Goal: Task Accomplishment & Management: Manage account settings

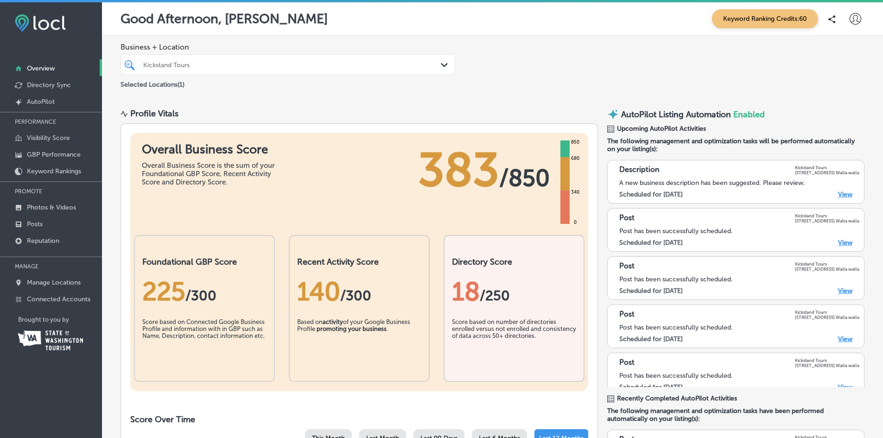
drag, startPoint x: 840, startPoint y: 195, endPoint x: 633, endPoint y: 228, distance: 209.3
click at [840, 195] on link "View" at bounding box center [845, 194] width 14 height 8
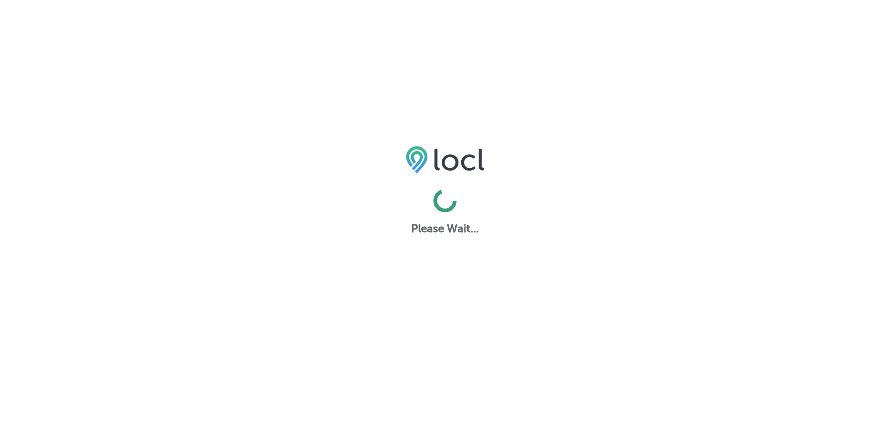
select select "US"
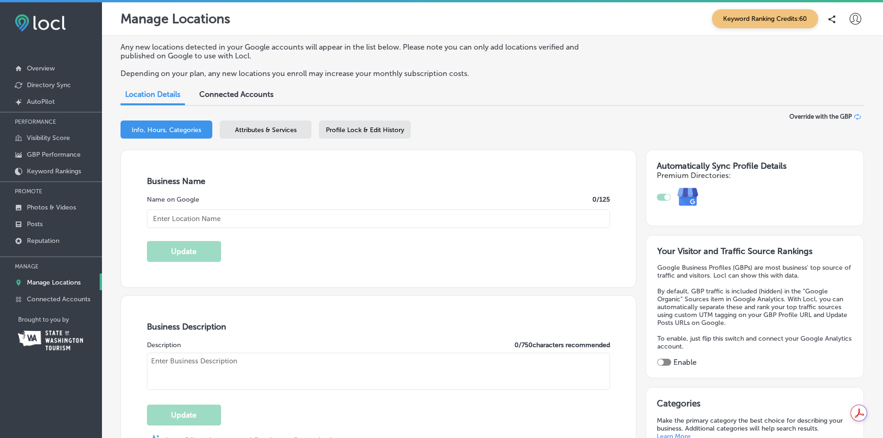
type input "Kickstand Tours"
type textarea "Kickstand Tours redefines wine country exploration with expertly guided, single…"
type input "[STREET_ADDRESS]"
type input "Walla walla"
type input "99362"
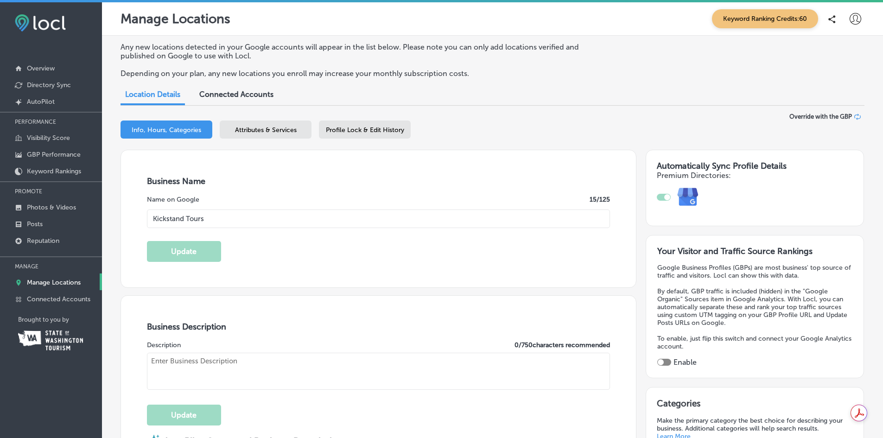
type input "US"
type input "[URL][DOMAIN_NAME]"
checkbox input "true"
type textarea "Kickstand Tours invites you to embark on unforgettable single-day eBike adventu…"
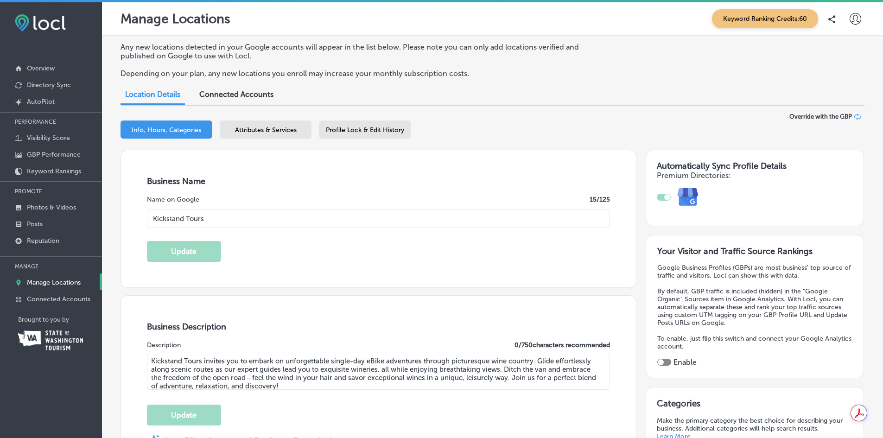
type input "[PHONE_NUMBER]"
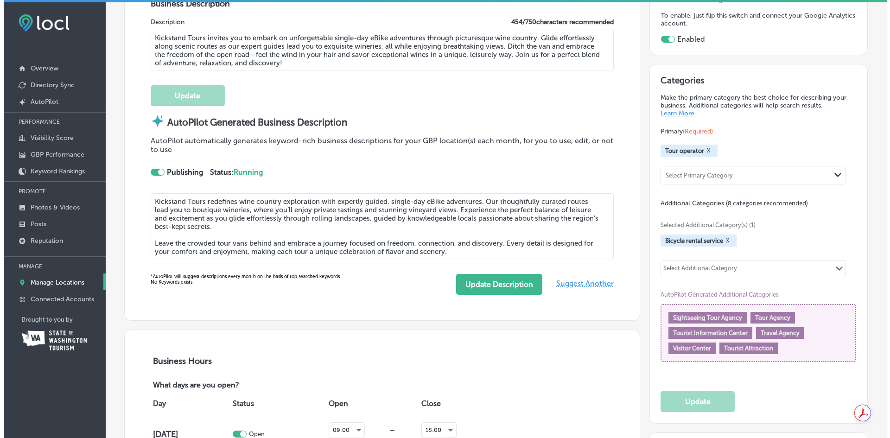
scroll to position [323, 0]
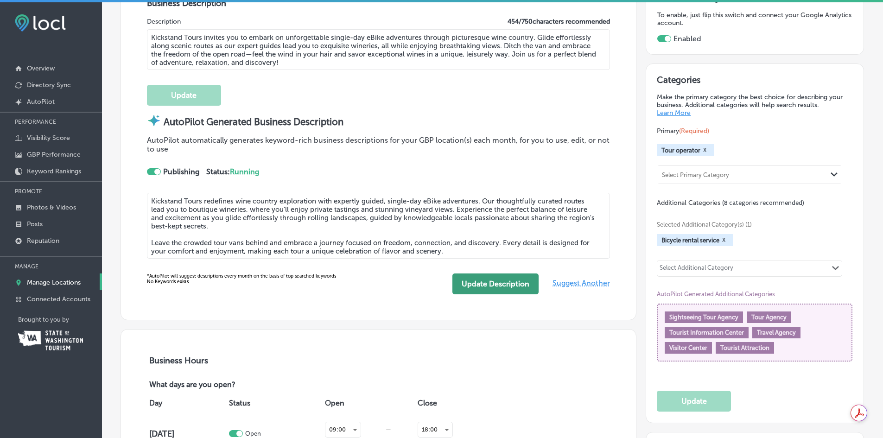
click at [484, 284] on button "Update Description" at bounding box center [495, 283] width 86 height 21
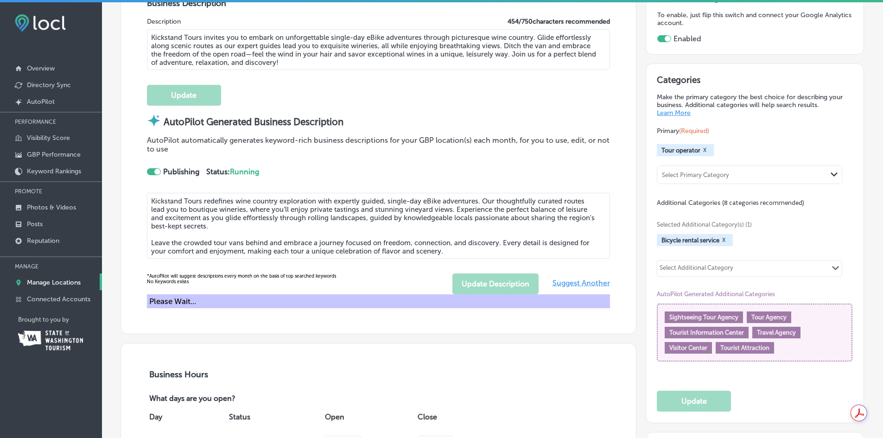
type textarea "Kickstand Tours redefines wine country exploration with expertly guided, single…"
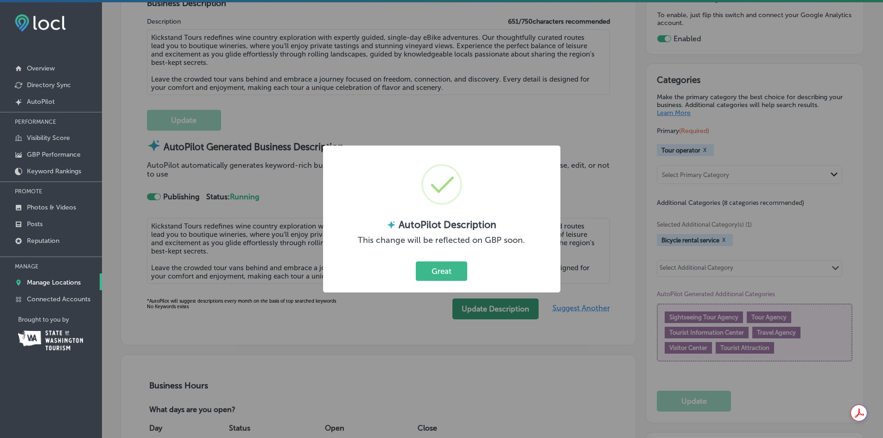
scroll to position [324, 0]
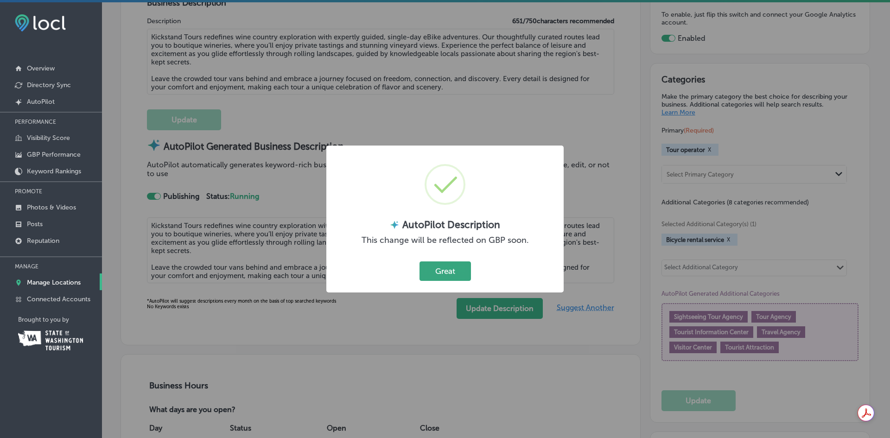
click at [452, 272] on button "Great" at bounding box center [444, 270] width 51 height 19
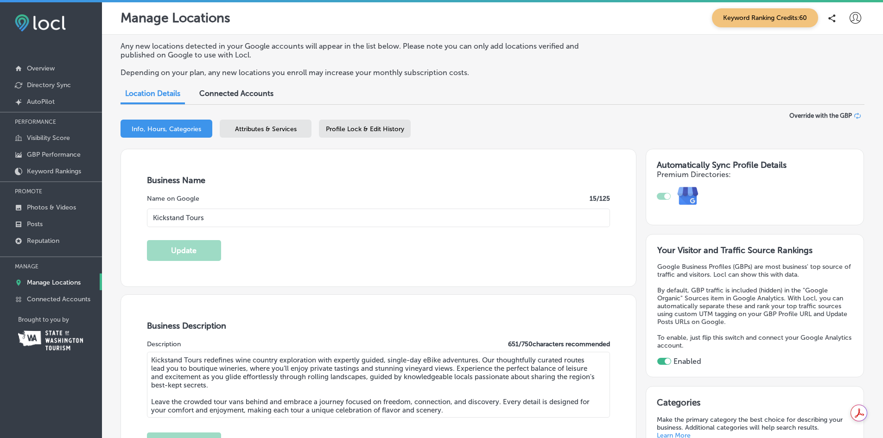
scroll to position [0, 0]
click at [276, 133] on span "Attributes & Services" at bounding box center [266, 130] width 62 height 8
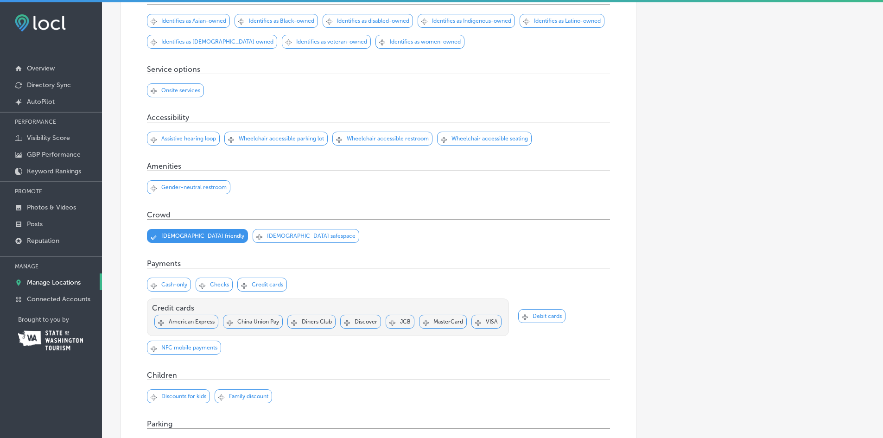
scroll to position [231, 0]
click at [260, 285] on p "Credit cards" at bounding box center [268, 284] width 32 height 6
click at [186, 322] on p "American Express" at bounding box center [192, 321] width 46 height 6
click at [365, 322] on p "Discover" at bounding box center [365, 321] width 23 height 6
click at [446, 322] on p "MasterCard" at bounding box center [448, 321] width 30 height 6
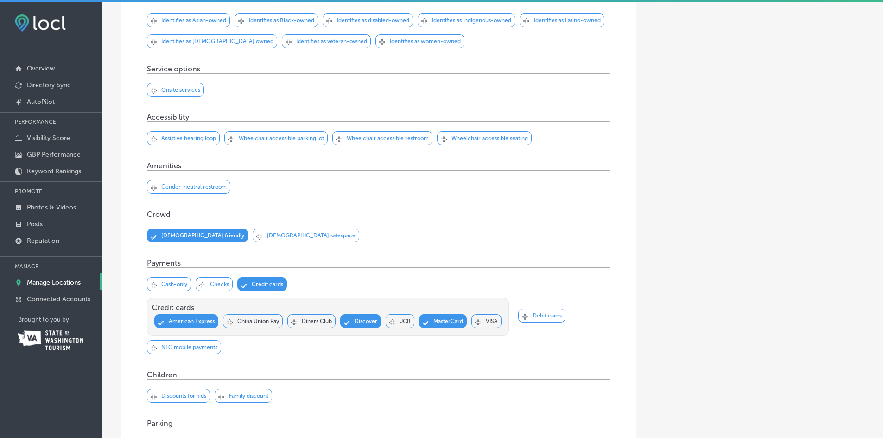
click at [487, 320] on p "VISA" at bounding box center [492, 321] width 12 height 6
click at [547, 314] on p "Debit cards" at bounding box center [546, 315] width 29 height 6
click at [184, 348] on p "NFC mobile payments" at bounding box center [189, 347] width 56 height 6
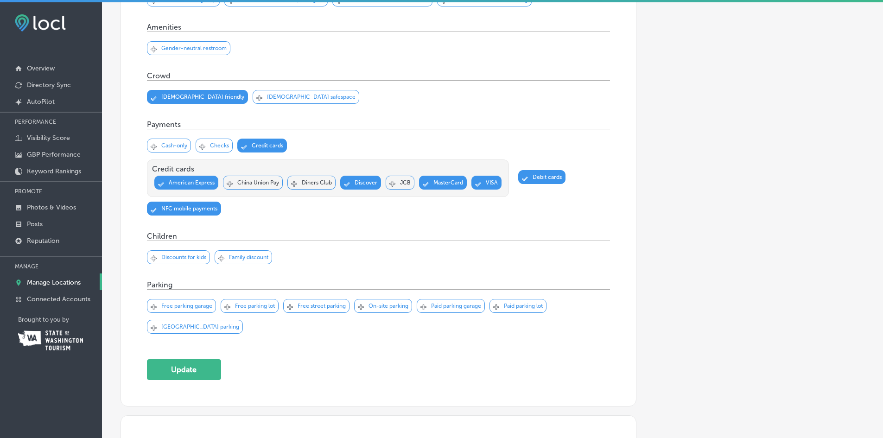
scroll to position [370, 0]
click at [309, 307] on p "Free street parking" at bounding box center [321, 305] width 48 height 6
click at [392, 304] on p "On-site parking" at bounding box center [388, 305] width 40 height 6
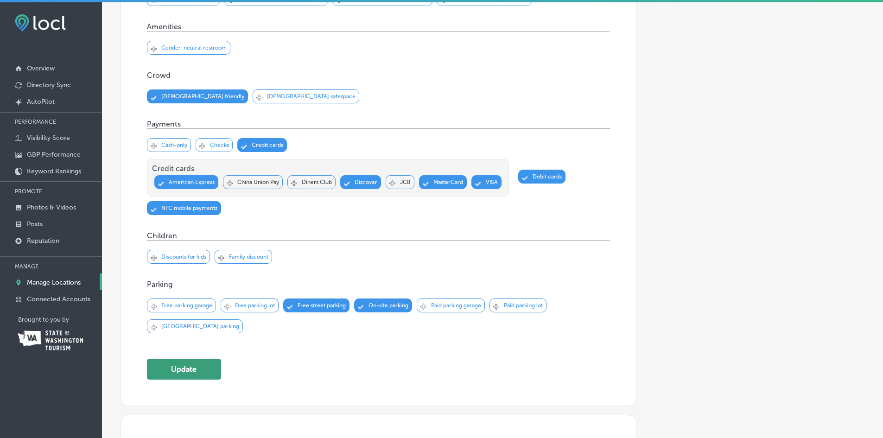
click at [176, 369] on button "Update" at bounding box center [184, 369] width 74 height 21
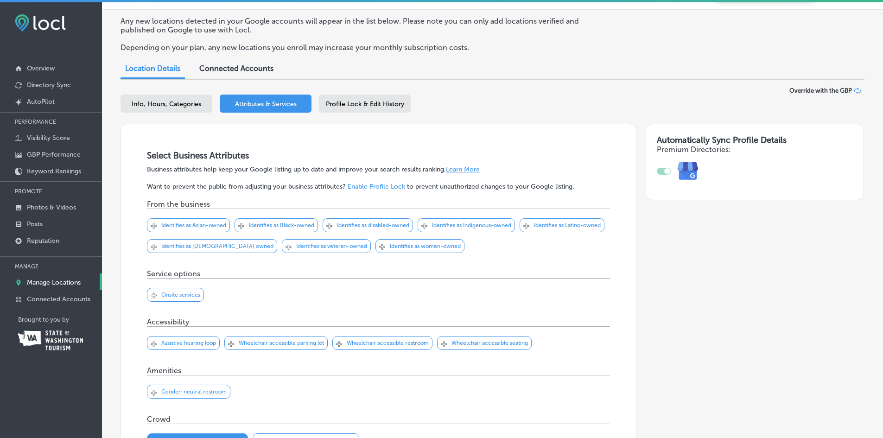
scroll to position [0, 0]
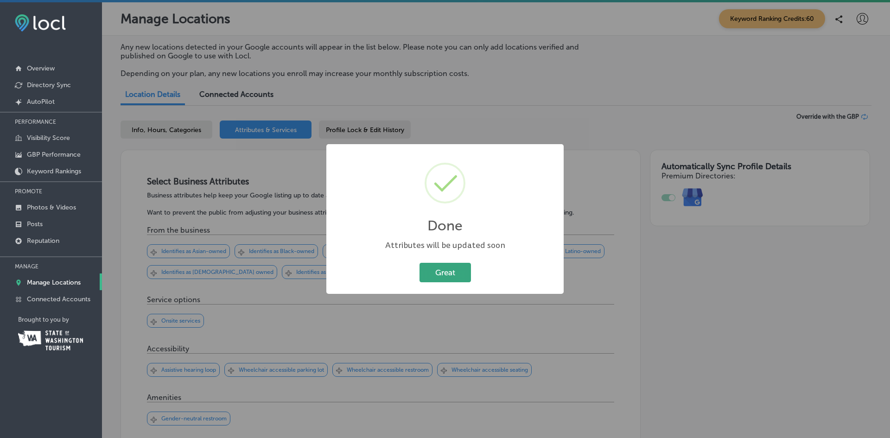
click at [440, 277] on button "Great" at bounding box center [444, 272] width 51 height 19
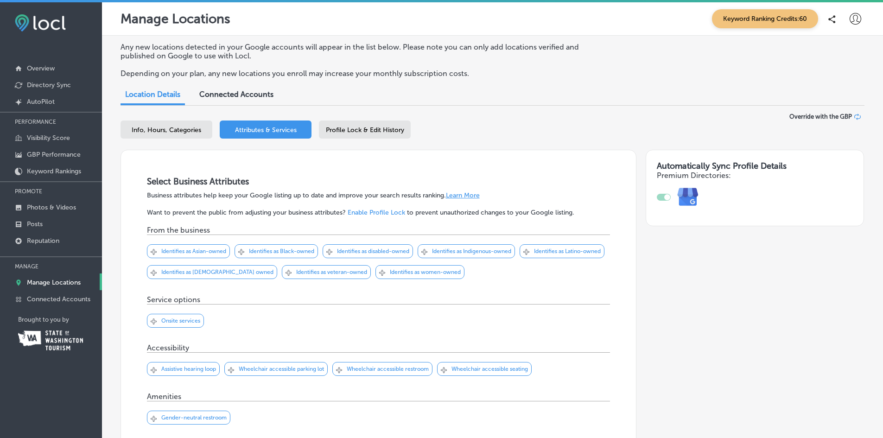
click at [366, 132] on span "Profile Lock & Edit History" at bounding box center [365, 130] width 78 height 8
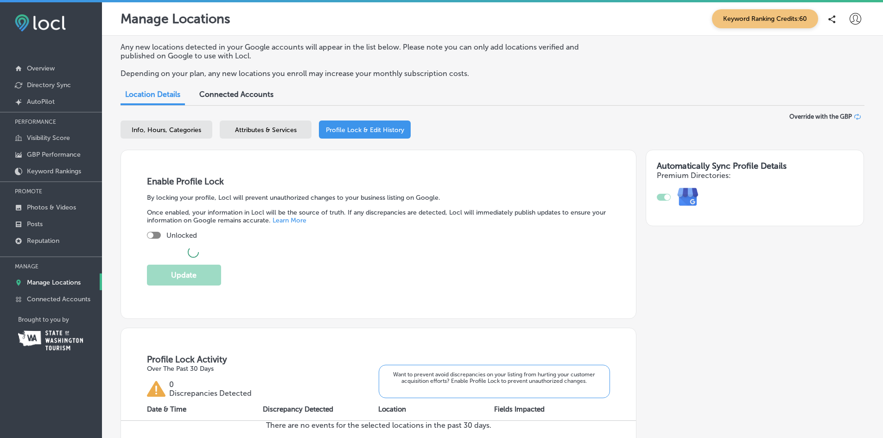
checkbox input "true"
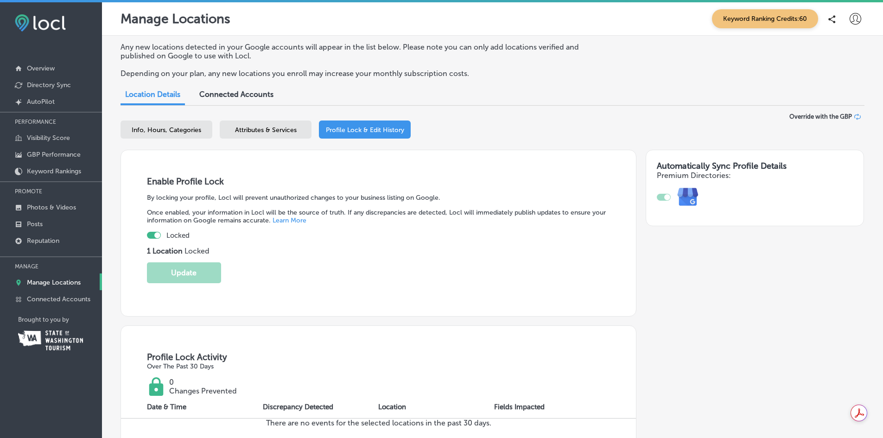
click at [247, 95] on span "Connected Accounts" at bounding box center [236, 94] width 74 height 9
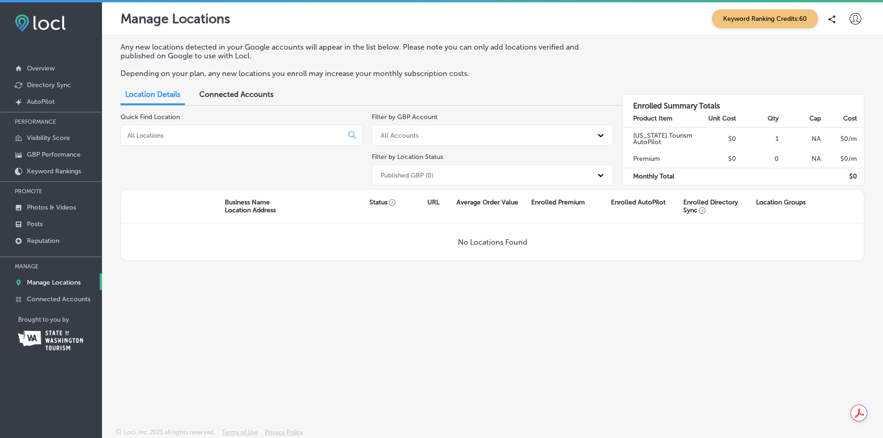
select select "US"
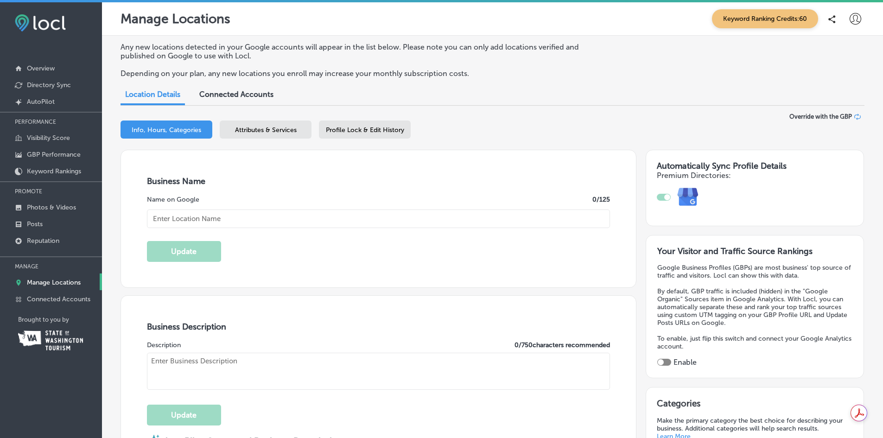
type input "Kickstand Tours"
checkbox input "true"
type textarea "Kickstand Tours redefines wine country exploration with expertly guided, single…"
checkbox input "true"
type input "[STREET_ADDRESS]"
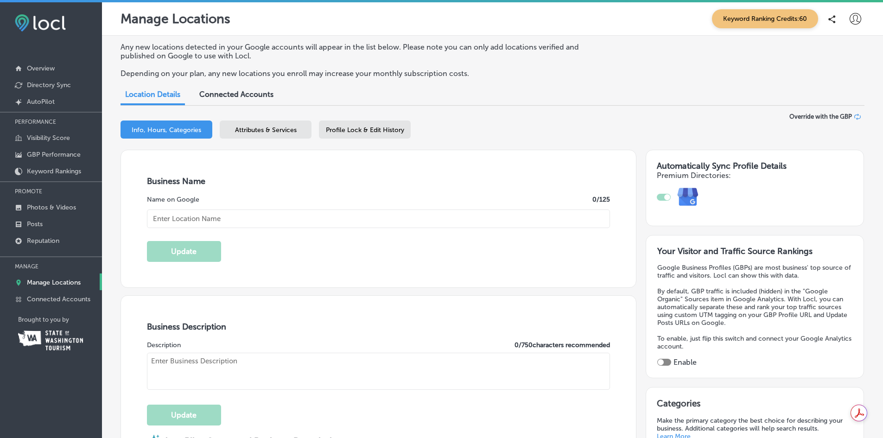
type input "Walla walla"
type input "99362"
type input "US"
type input "[URL][DOMAIN_NAME]"
type textarea "Kickstand Tours redefines wine country exploration with expertly guided, single…"
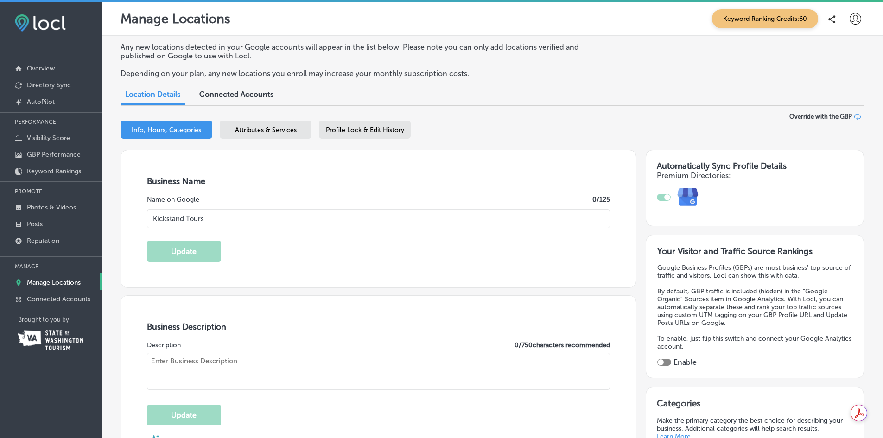
type input "[PHONE_NUMBER]"
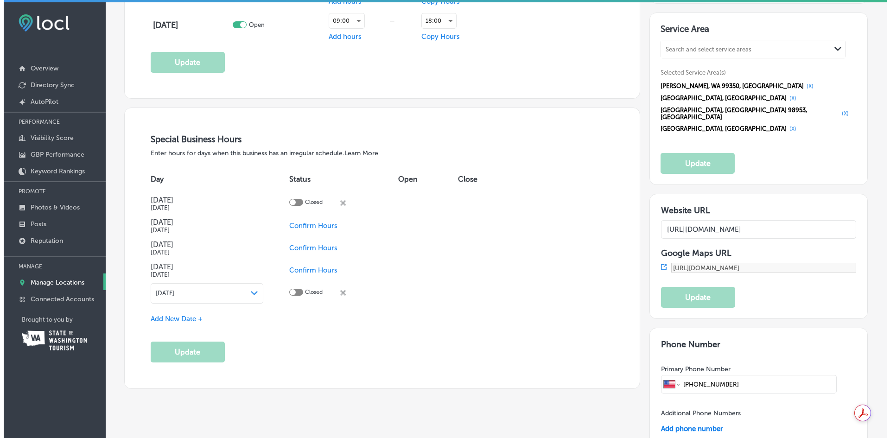
scroll to position [960, 0]
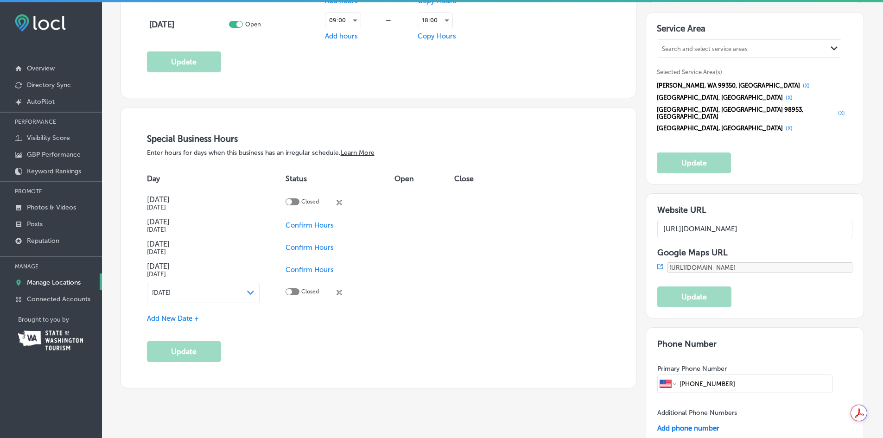
click at [309, 222] on span "Confirm Hours" at bounding box center [309, 225] width 48 height 8
click at [292, 222] on div at bounding box center [292, 224] width 14 height 7
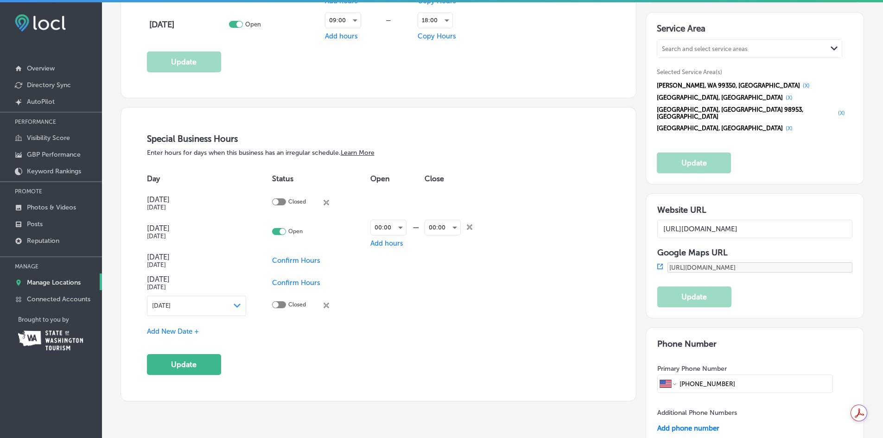
click at [294, 256] on span "Confirm Hours" at bounding box center [296, 260] width 48 height 8
click at [277, 231] on div at bounding box center [279, 231] width 14 height 7
checkbox input "false"
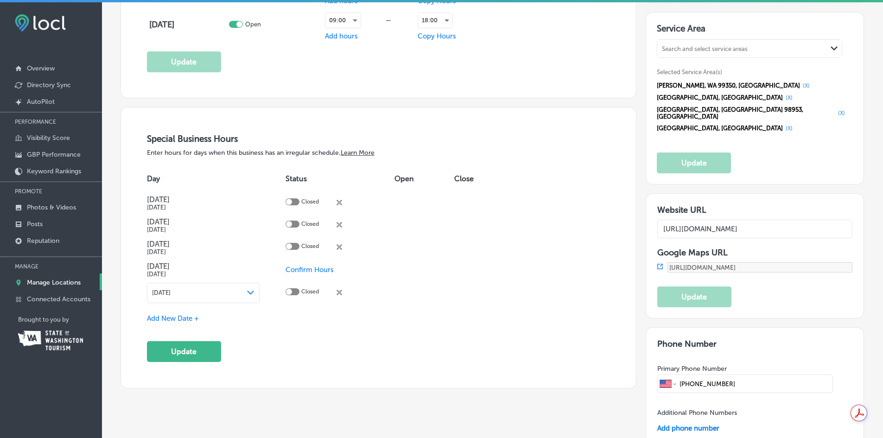
click at [316, 267] on span "Confirm Hours" at bounding box center [309, 269] width 48 height 8
click at [294, 290] on div at bounding box center [292, 291] width 14 height 7
checkbox input "true"
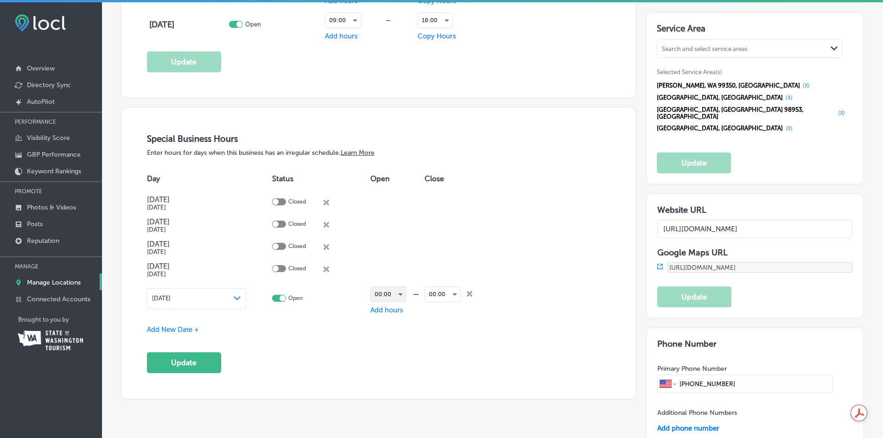
click at [399, 292] on div "00:00" at bounding box center [388, 294] width 35 height 15
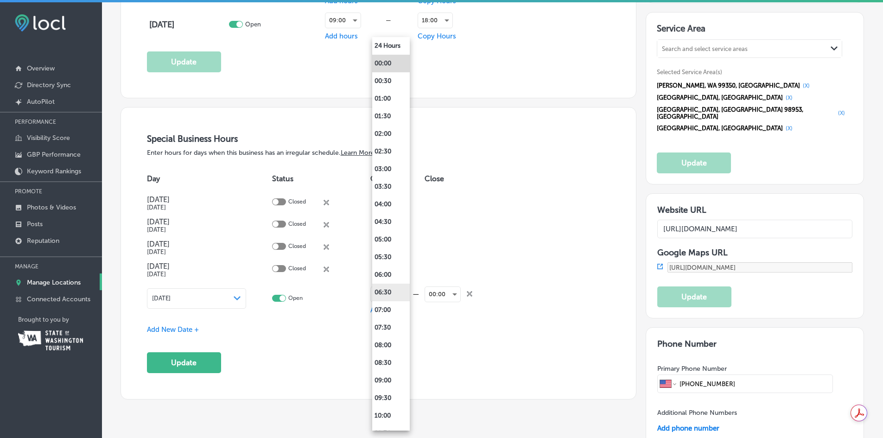
scroll to position [962, 0]
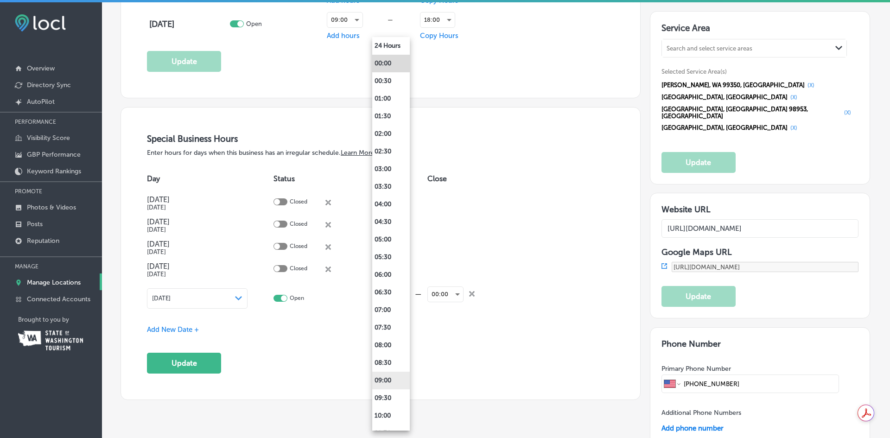
click at [387, 381] on li "09:00" at bounding box center [391, 381] width 38 height 18
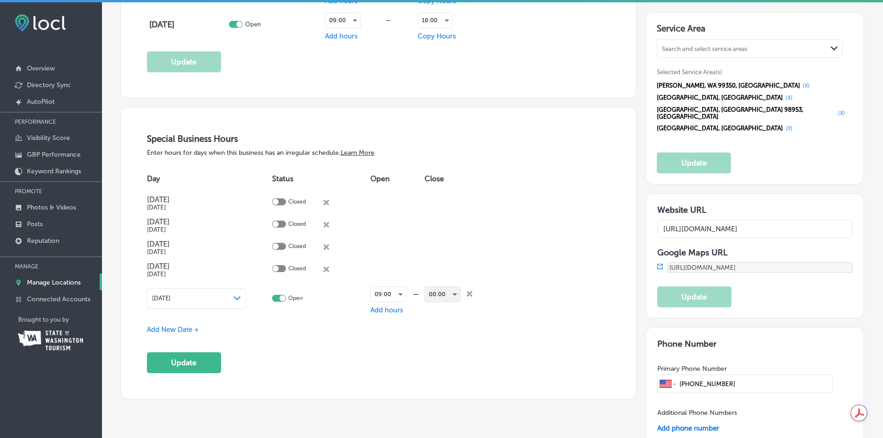
click at [451, 291] on div "00:00" at bounding box center [442, 294] width 35 height 15
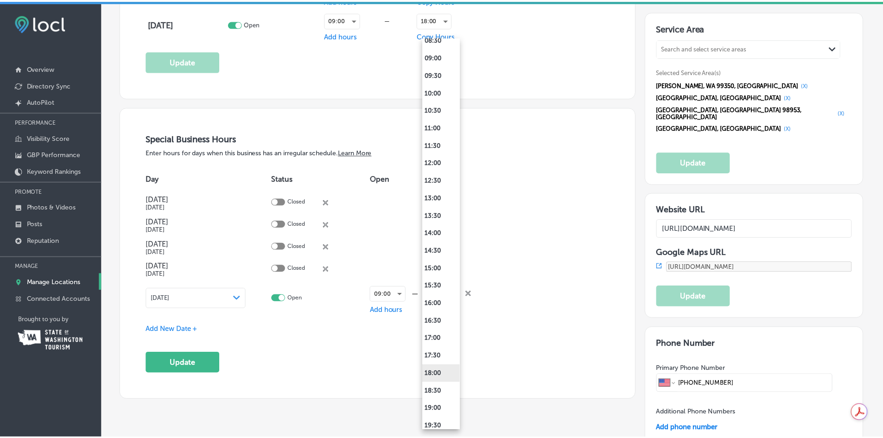
scroll to position [324, 0]
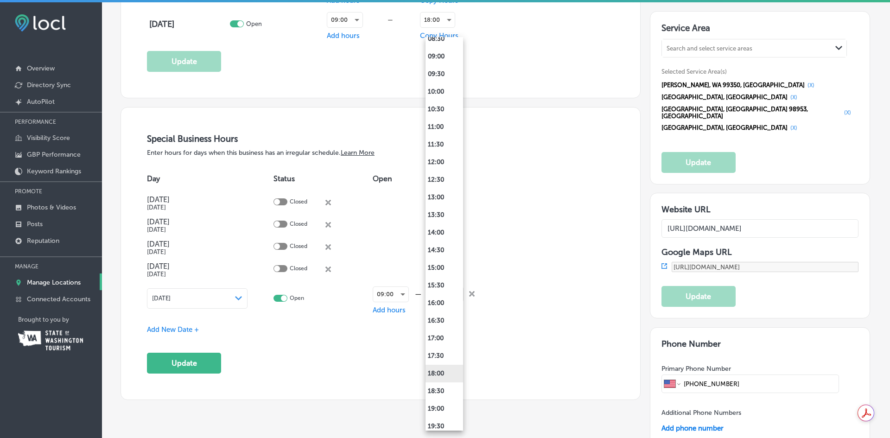
click at [440, 377] on li "18:00" at bounding box center [444, 374] width 38 height 18
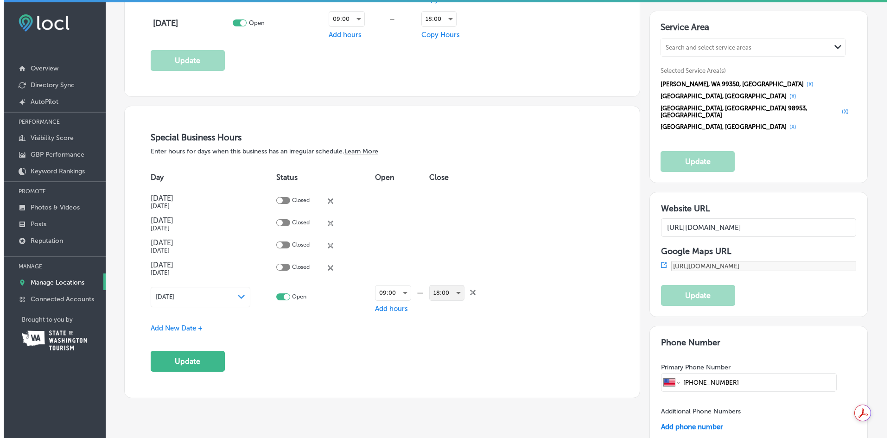
scroll to position [960, 0]
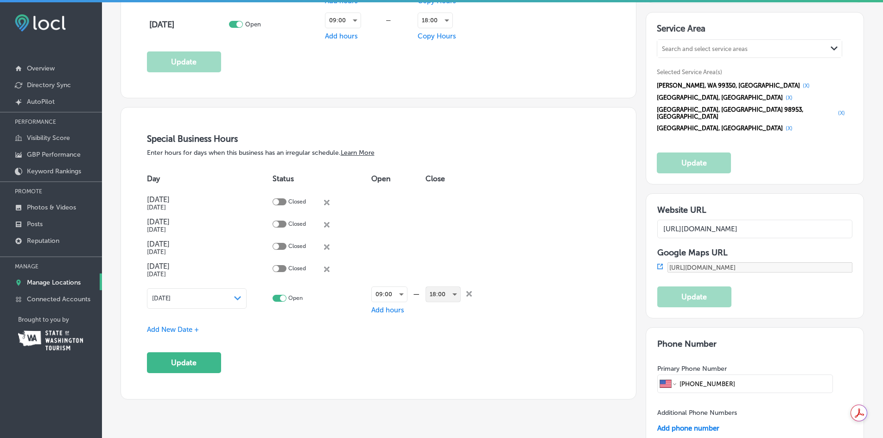
click at [281, 202] on div at bounding box center [279, 201] width 14 height 7
checkbox input "true"
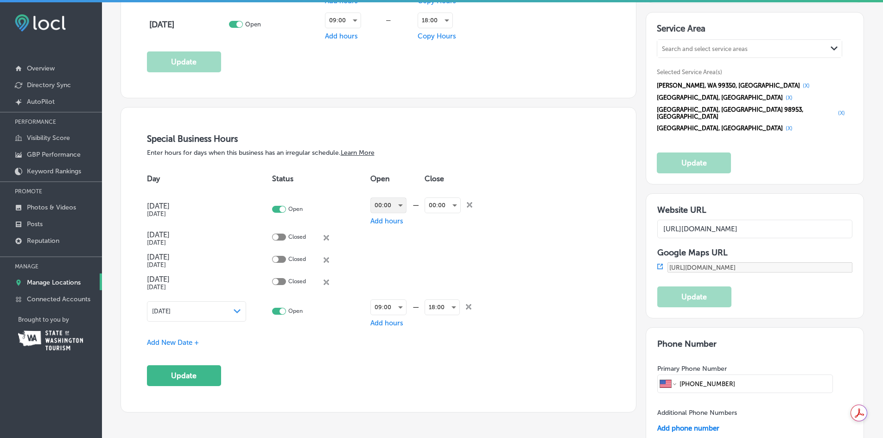
click at [399, 204] on div "00:00" at bounding box center [388, 205] width 35 height 15
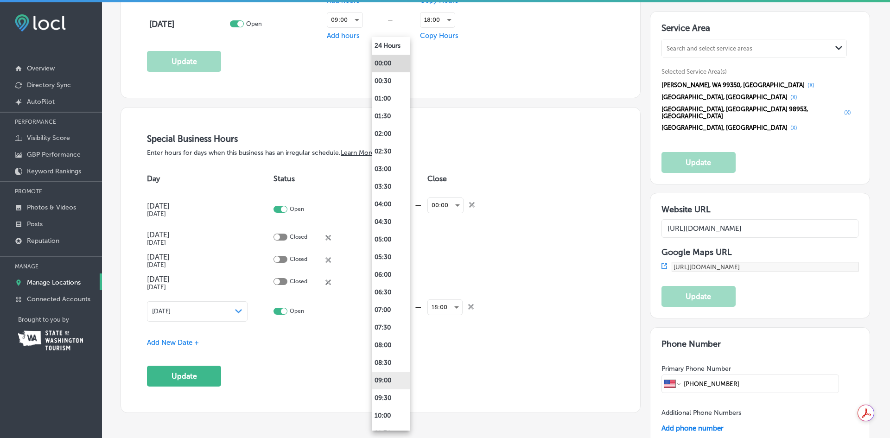
click at [381, 381] on li "09:00" at bounding box center [391, 381] width 38 height 18
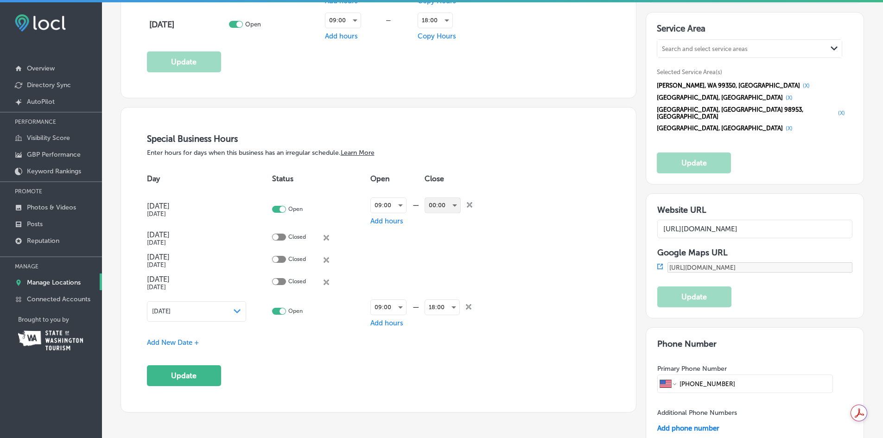
click at [441, 205] on div "00:00" at bounding box center [442, 205] width 35 height 15
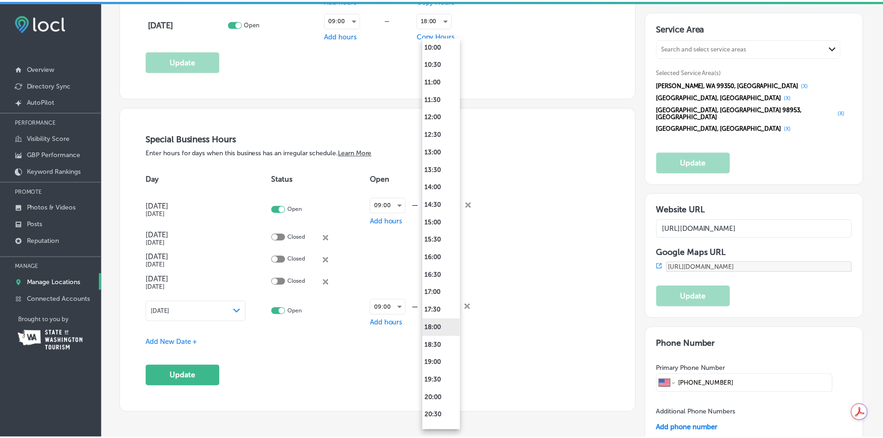
scroll to position [371, 0]
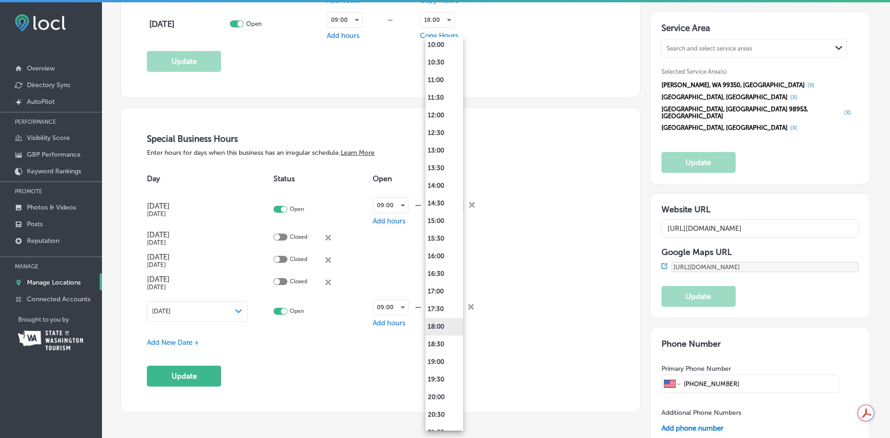
click at [437, 323] on li "18:00" at bounding box center [444, 327] width 38 height 18
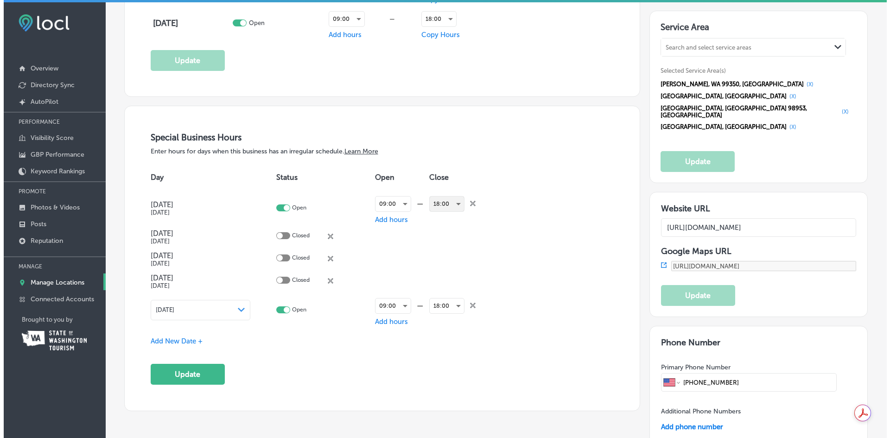
scroll to position [960, 0]
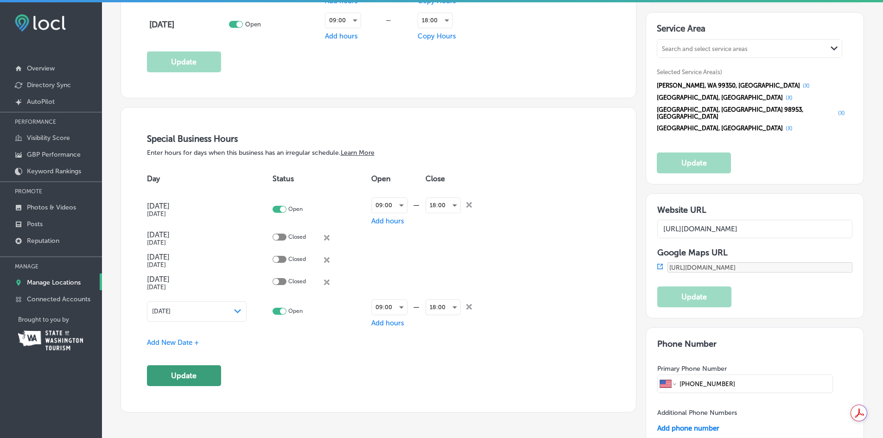
click at [196, 375] on button "Update" at bounding box center [184, 375] width 74 height 21
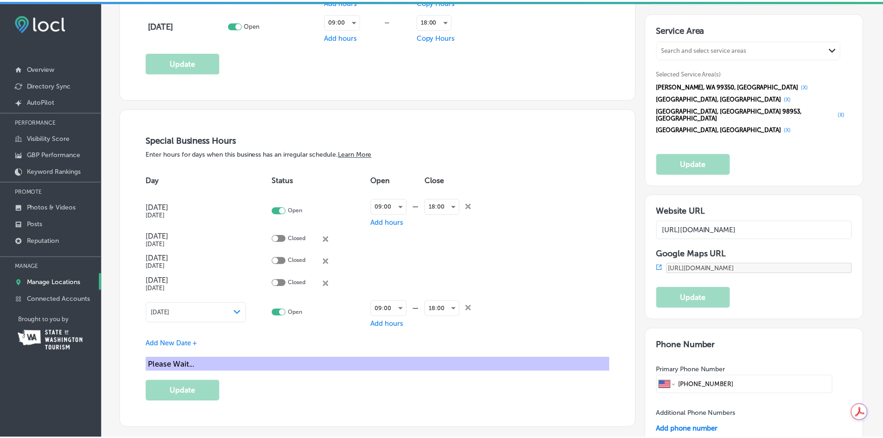
scroll to position [962, 0]
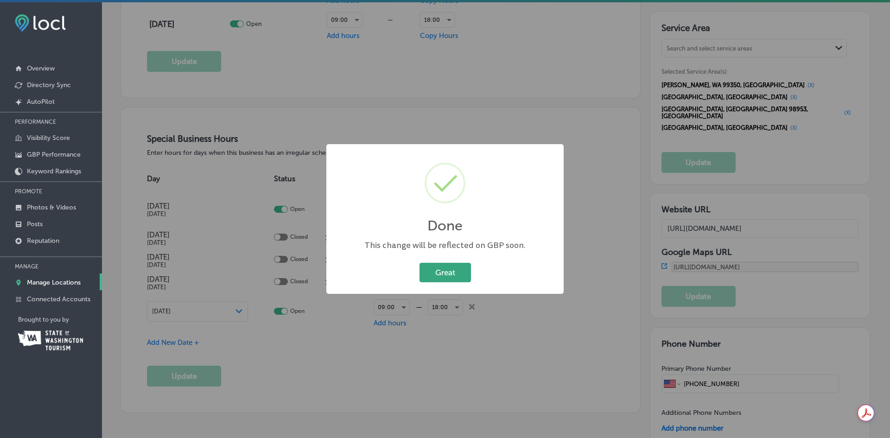
click at [448, 273] on button "Great" at bounding box center [444, 272] width 51 height 19
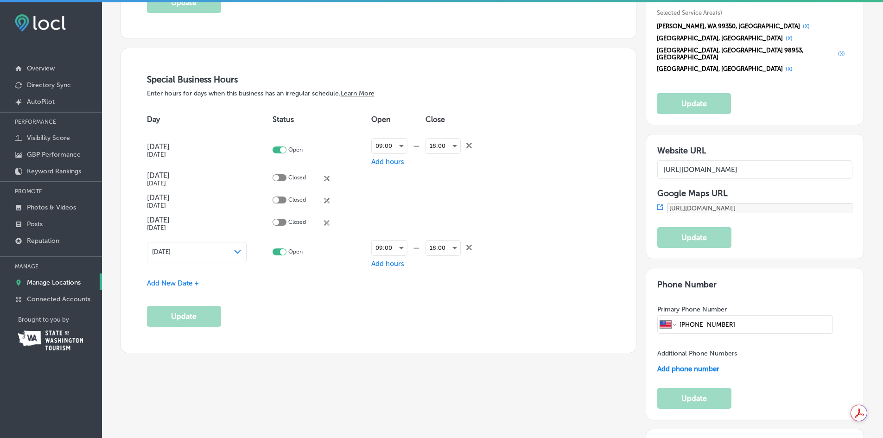
scroll to position [1019, 0]
click at [177, 283] on span "Add New Date +" at bounding box center [173, 283] width 52 height 8
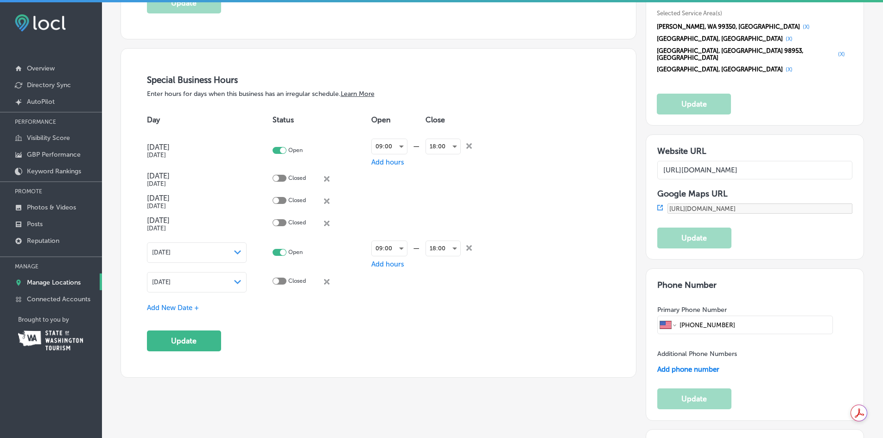
click at [326, 182] on icon at bounding box center [327, 179] width 6 height 6
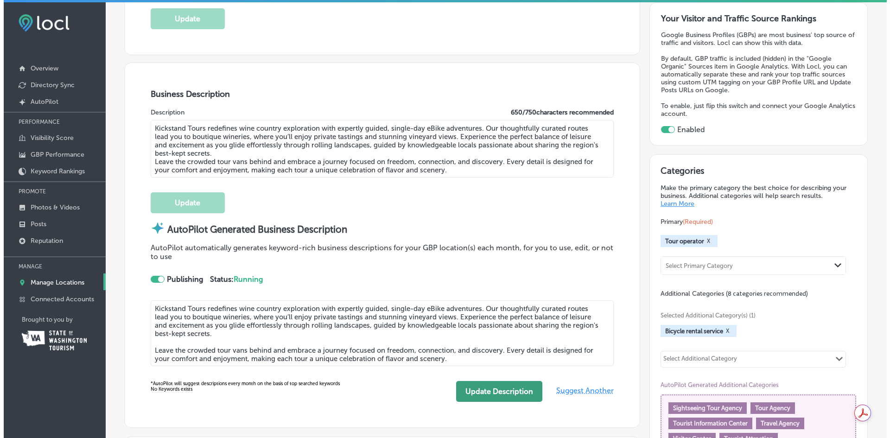
scroll to position [232, 0]
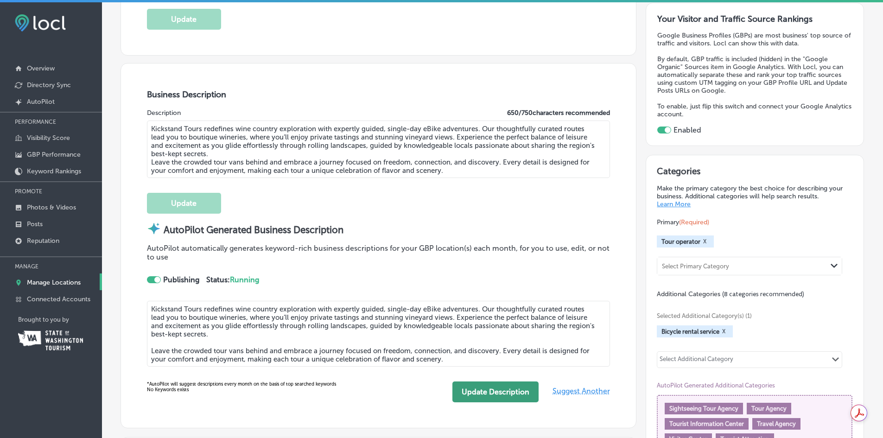
click at [502, 392] on button "Update Description" at bounding box center [495, 391] width 86 height 21
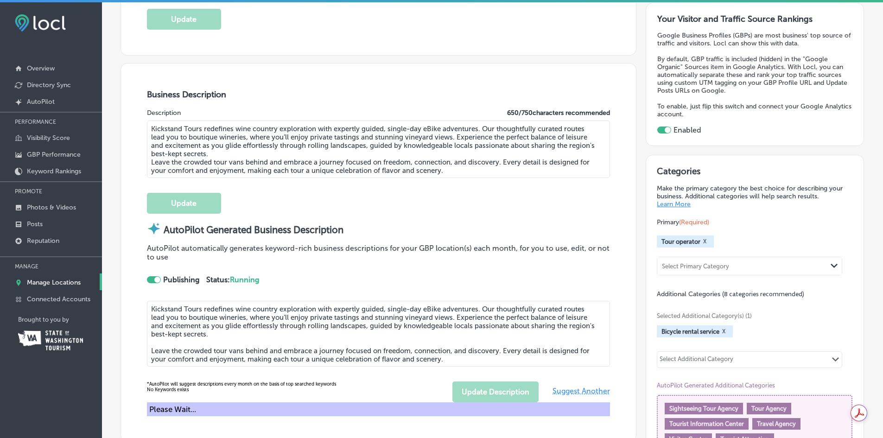
type textarea "Kickstand Tours redefines wine country exploration with expertly guided, single…"
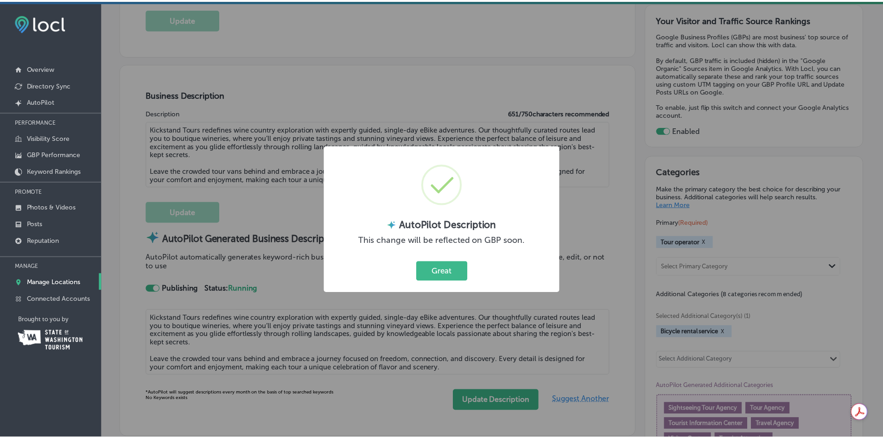
scroll to position [233, 0]
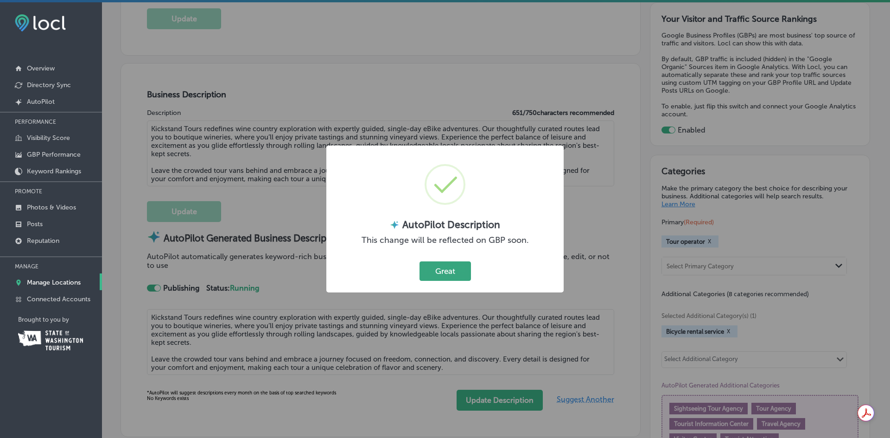
click at [459, 271] on button "Great" at bounding box center [444, 270] width 51 height 19
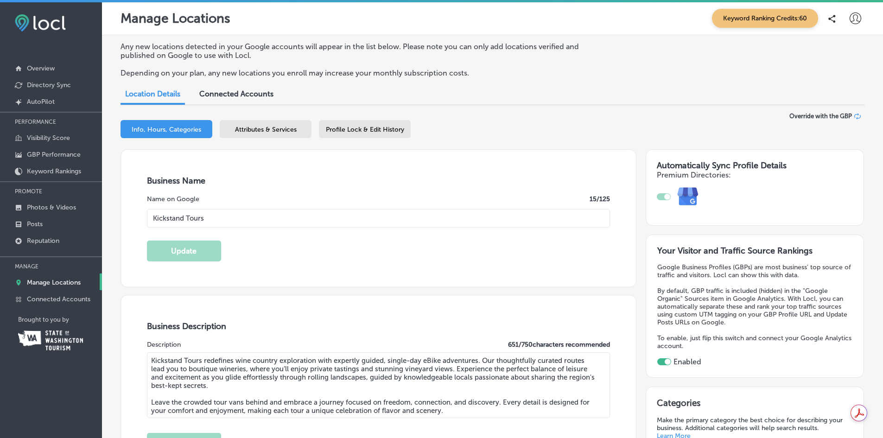
scroll to position [0, 0]
